Goal: Task Accomplishment & Management: Manage account settings

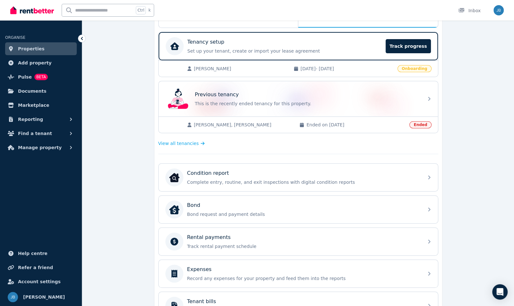
scroll to position [94, 0]
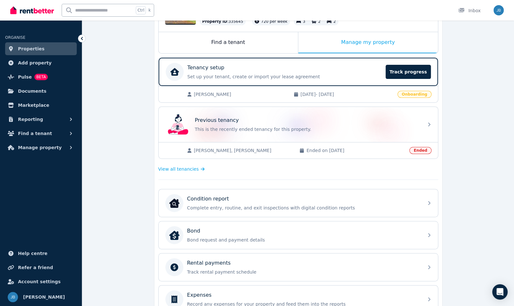
click at [254, 92] on span "[PERSON_NAME]" at bounding box center [240, 94] width 93 height 6
click at [393, 95] on span "[DATE] - [DATE]" at bounding box center [346, 94] width 93 height 6
click at [416, 94] on span "Onboarding" at bounding box center [414, 94] width 34 height 7
click at [209, 94] on span "[PERSON_NAME]" at bounding box center [240, 94] width 93 height 6
click at [196, 94] on span "[PERSON_NAME]" at bounding box center [240, 94] width 93 height 6
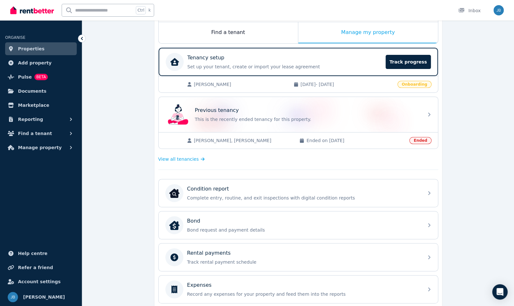
scroll to position [98, 0]
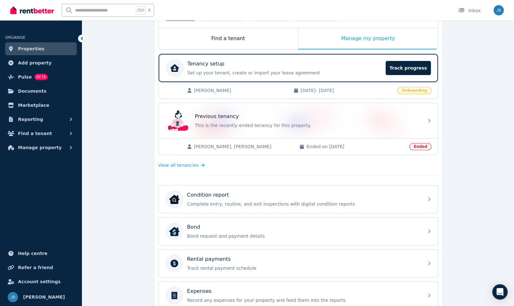
click at [412, 91] on span "Onboarding" at bounding box center [414, 90] width 34 height 7
click at [404, 68] on span "Track progress" at bounding box center [407, 68] width 45 height 14
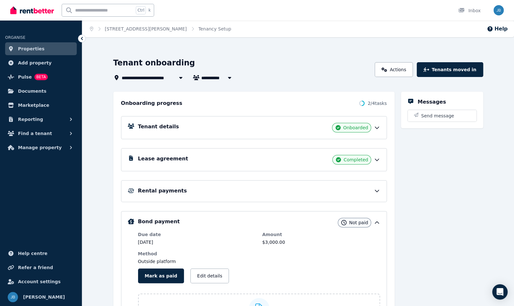
click at [376, 128] on icon at bounding box center [377, 128] width 6 height 6
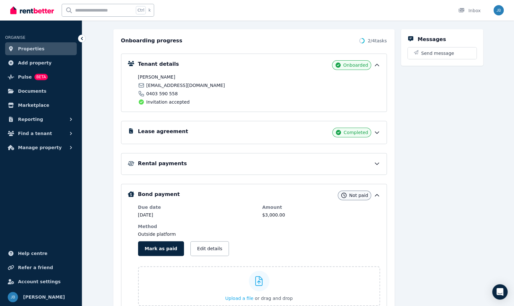
scroll to position [62, 0]
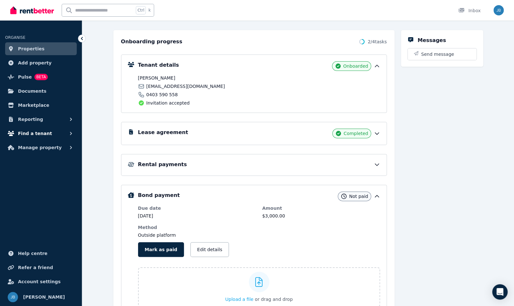
click at [34, 134] on span "Find a tenant" at bounding box center [35, 134] width 34 height 8
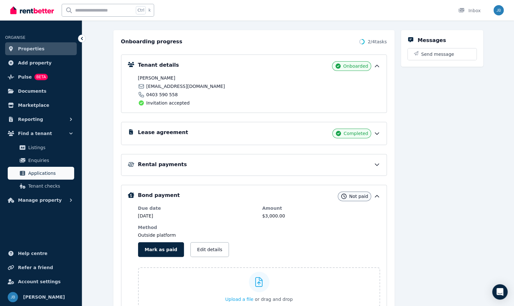
click at [41, 175] on span "Applications" at bounding box center [49, 173] width 43 height 8
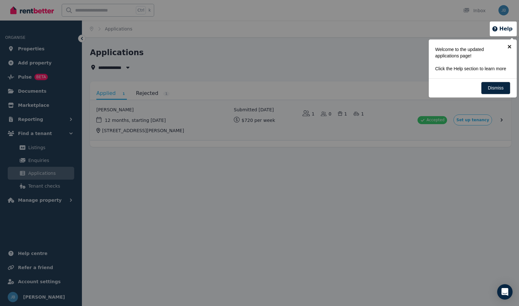
click at [508, 46] on link "×" at bounding box center [509, 46] width 14 height 14
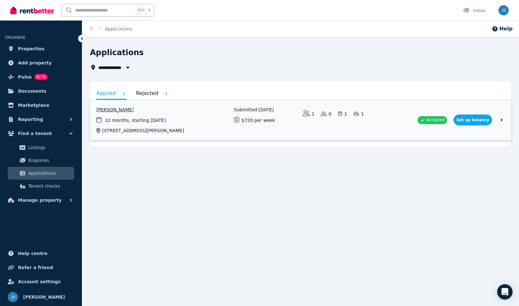
click at [182, 117] on link "View application: Gavin Scott" at bounding box center [300, 120] width 421 height 40
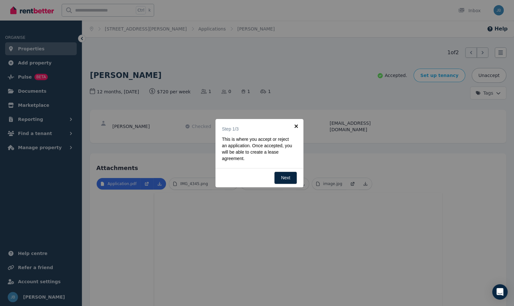
click at [297, 125] on link "×" at bounding box center [296, 126] width 14 height 14
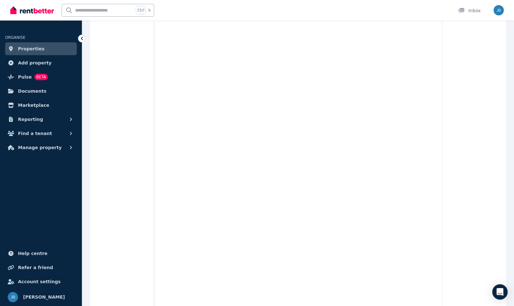
scroll to position [603, 0]
